Goal: Navigation & Orientation: Find specific page/section

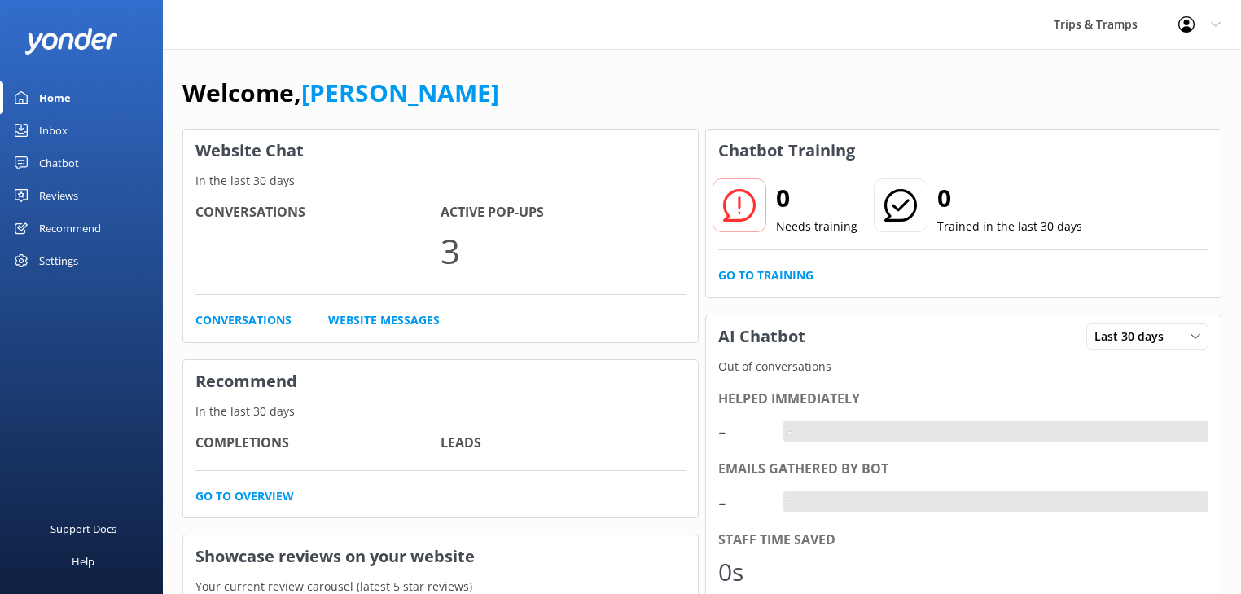
scroll to position [195, 0]
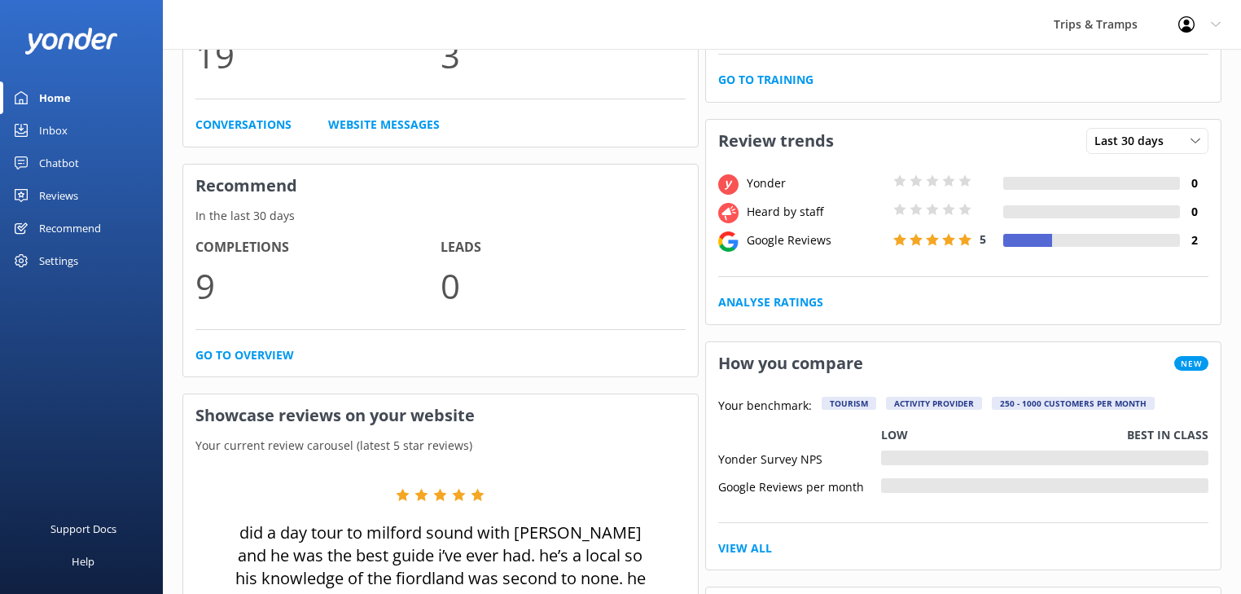
click at [50, 124] on div "Inbox" at bounding box center [53, 130] width 28 height 33
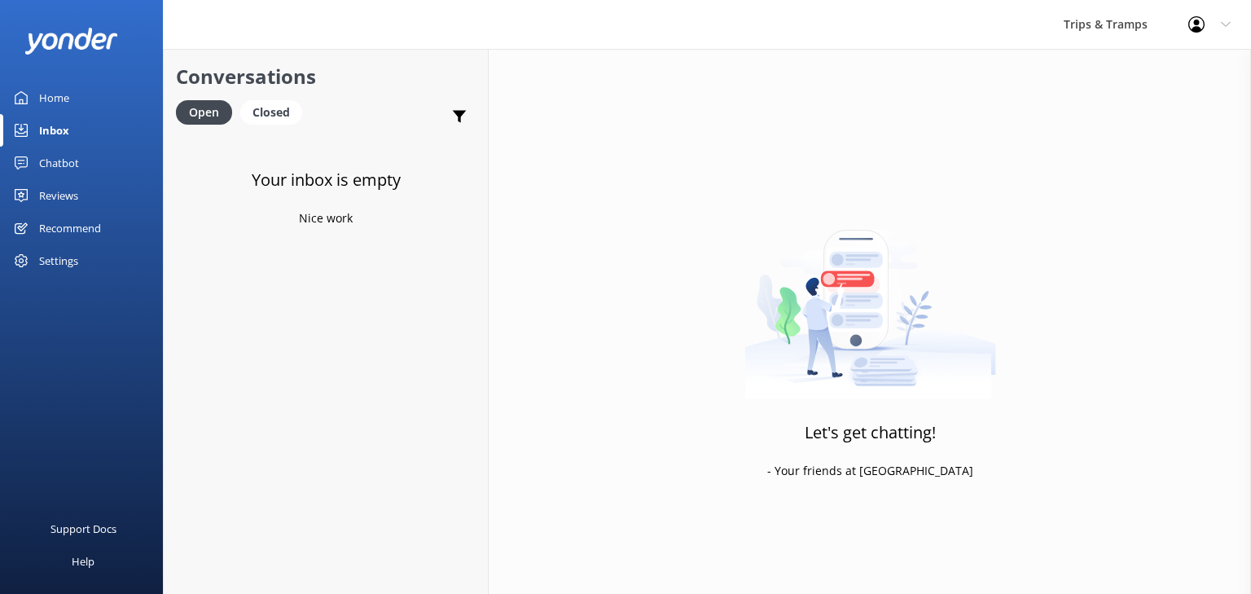
click at [65, 158] on div "Chatbot" at bounding box center [59, 163] width 40 height 33
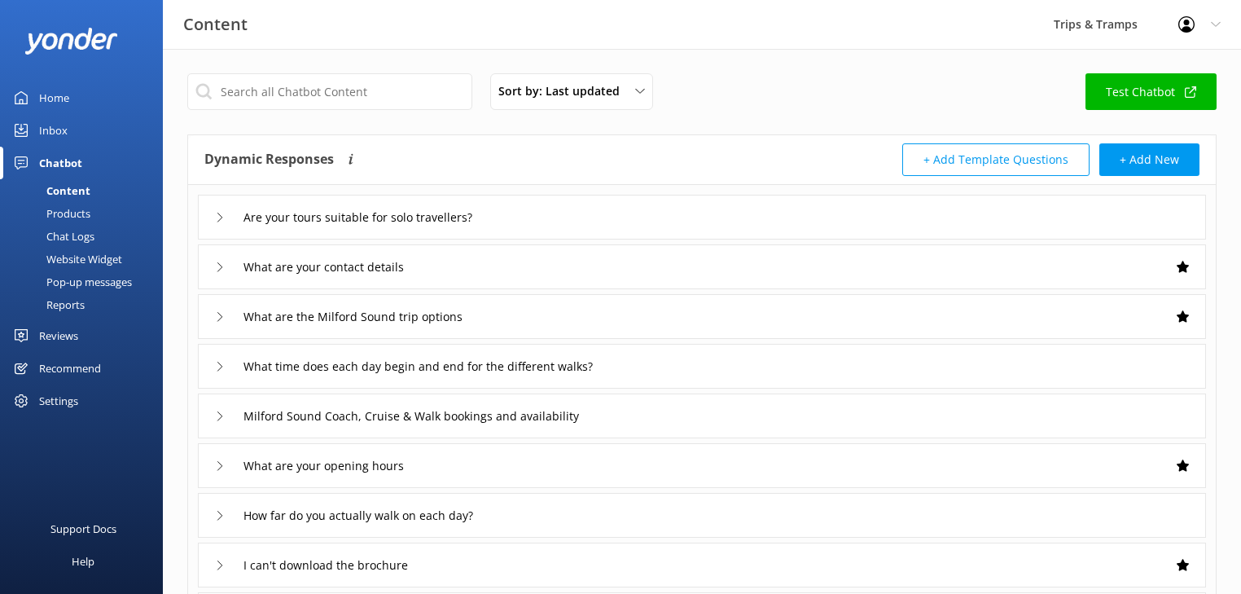
click at [46, 95] on div "Home" at bounding box center [54, 97] width 30 height 33
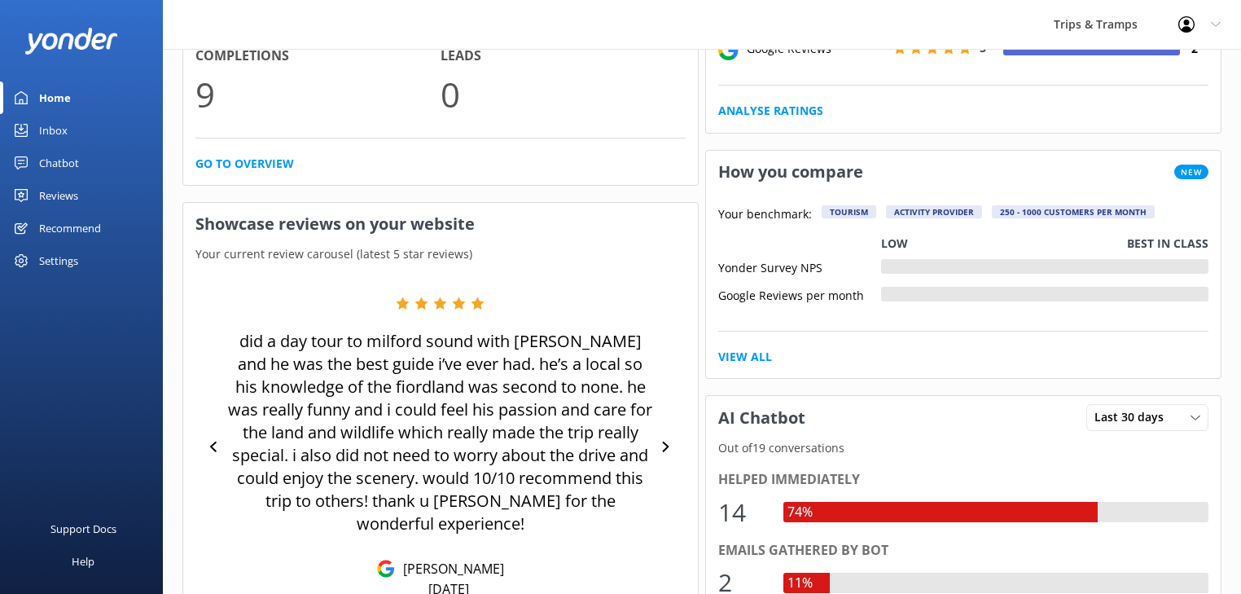
scroll to position [195, 0]
